Goal: Information Seeking & Learning: Learn about a topic

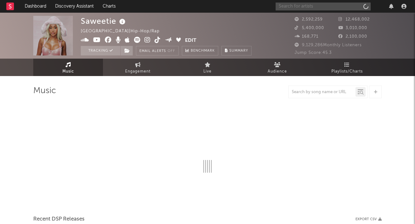
click at [330, 9] on input "text" at bounding box center [322, 7] width 95 height 8
type input "Goo Goo dolls"
select select "6m"
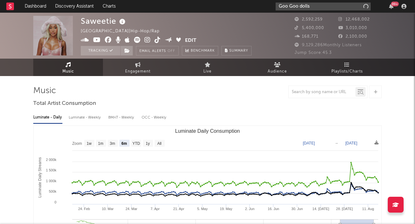
click at [322, 6] on input "Goo Goo dolls" at bounding box center [322, 7] width 95 height 8
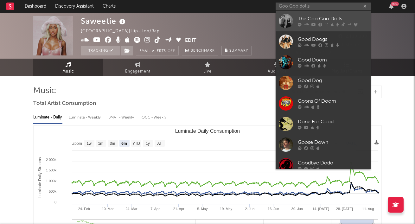
click at [309, 21] on div "The Goo Goo Dolls" at bounding box center [333, 19] width 70 height 8
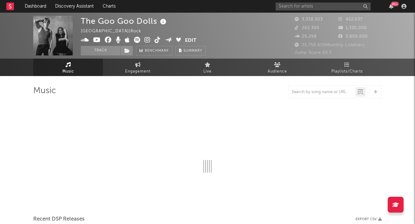
select select "6m"
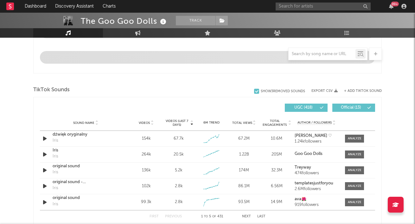
scroll to position [373, 0]
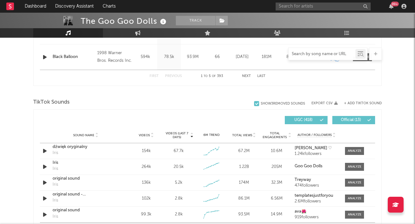
click at [312, 55] on input "text" at bounding box center [321, 54] width 67 height 5
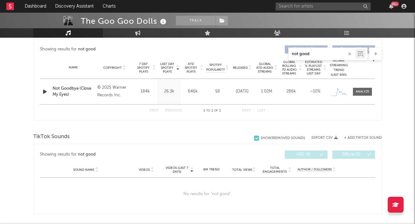
scroll to position [235, 0]
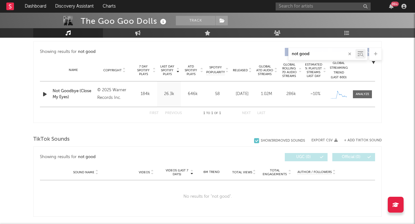
type input "not good"
